Goal: Communication & Community: Answer question/provide support

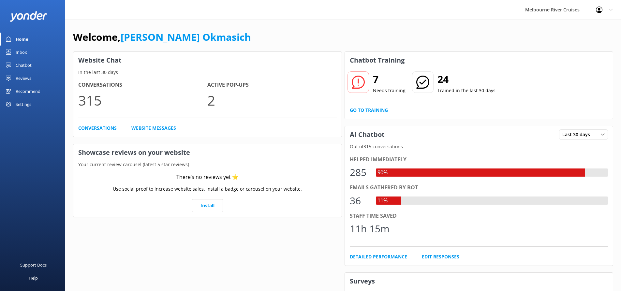
click at [23, 52] on div "Inbox" at bounding box center [21, 52] width 11 height 13
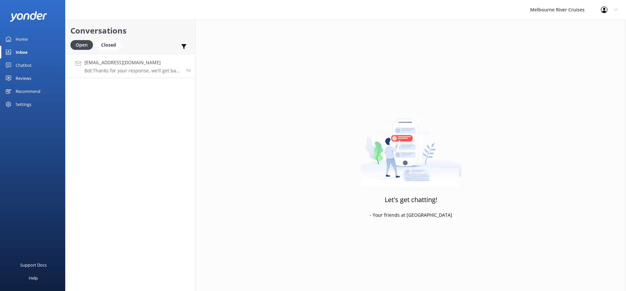
click at [133, 66] on h4 "[EMAIL_ADDRESS][DOMAIN_NAME]" at bounding box center [132, 62] width 97 height 7
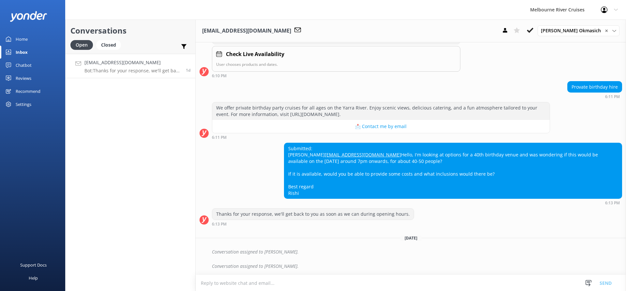
scroll to position [128, 0]
click at [533, 28] on icon at bounding box center [530, 30] width 7 height 7
